Goal: Navigation & Orientation: Find specific page/section

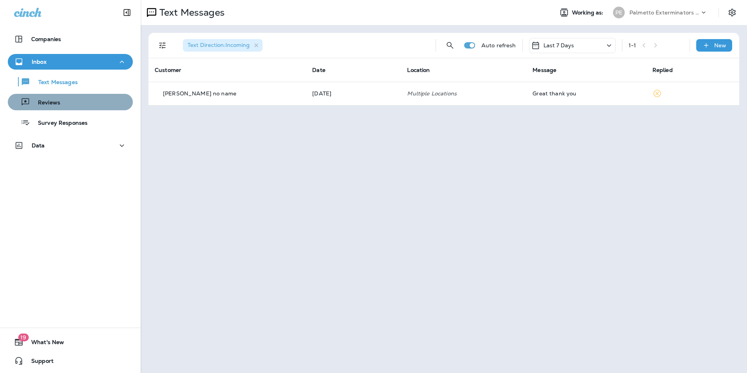
click at [73, 108] on button "Reviews" at bounding box center [70, 102] width 125 height 16
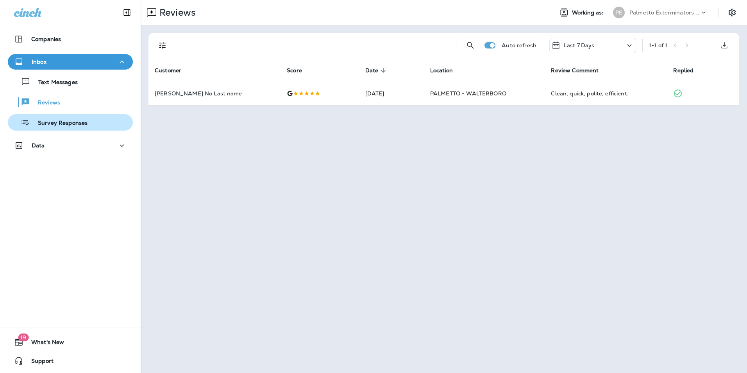
click at [69, 121] on p "Survey Responses" at bounding box center [58, 123] width 57 height 7
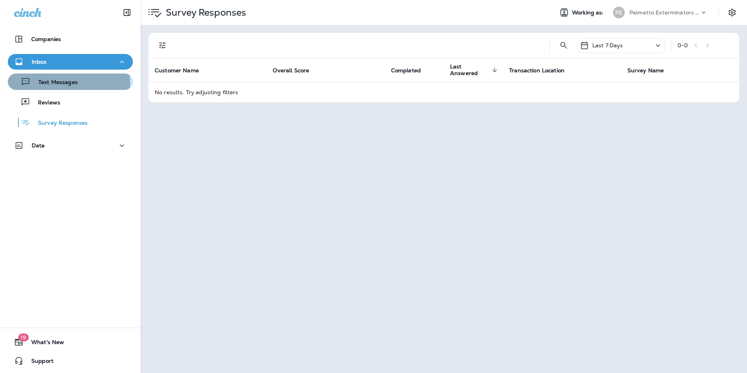
click at [63, 83] on p "Text Messages" at bounding box center [53, 82] width 47 height 7
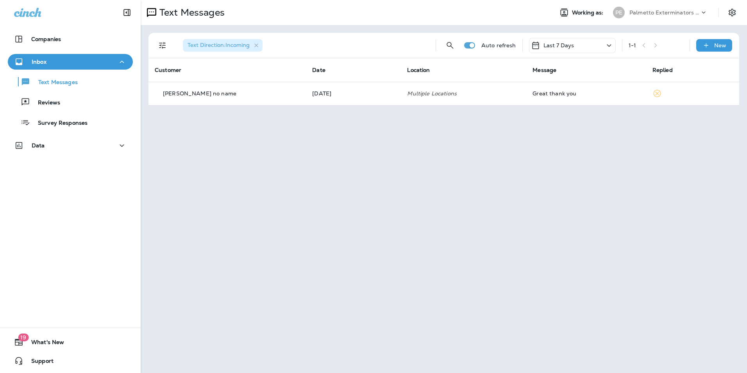
click at [8, 73] on button "Text Messages" at bounding box center [70, 81] width 125 height 16
